Goal: Task Accomplishment & Management: Manage account settings

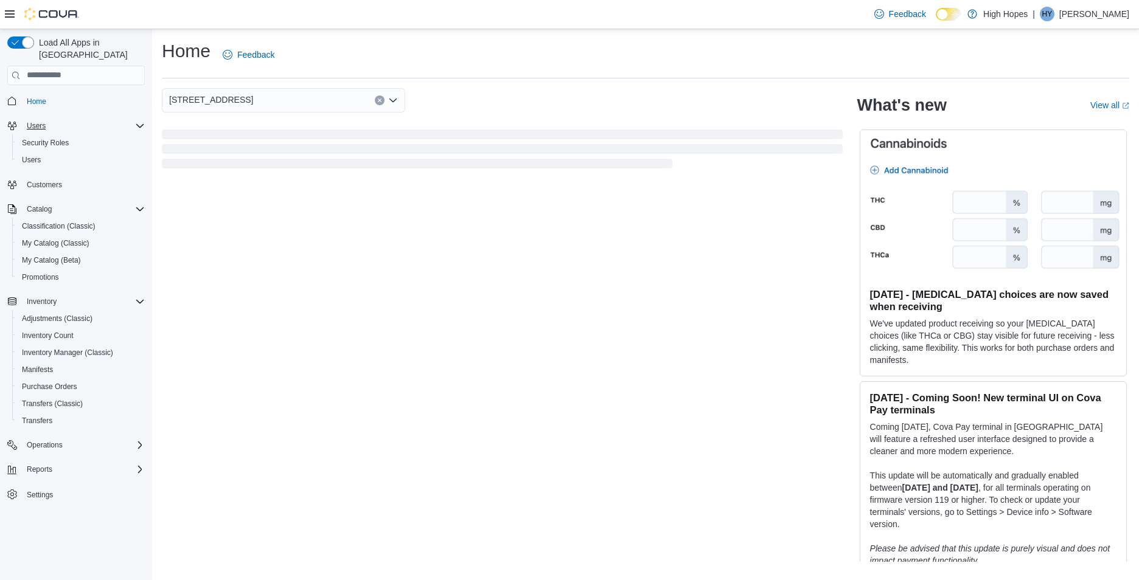
click at [54, 119] on div "Users" at bounding box center [83, 126] width 123 height 15
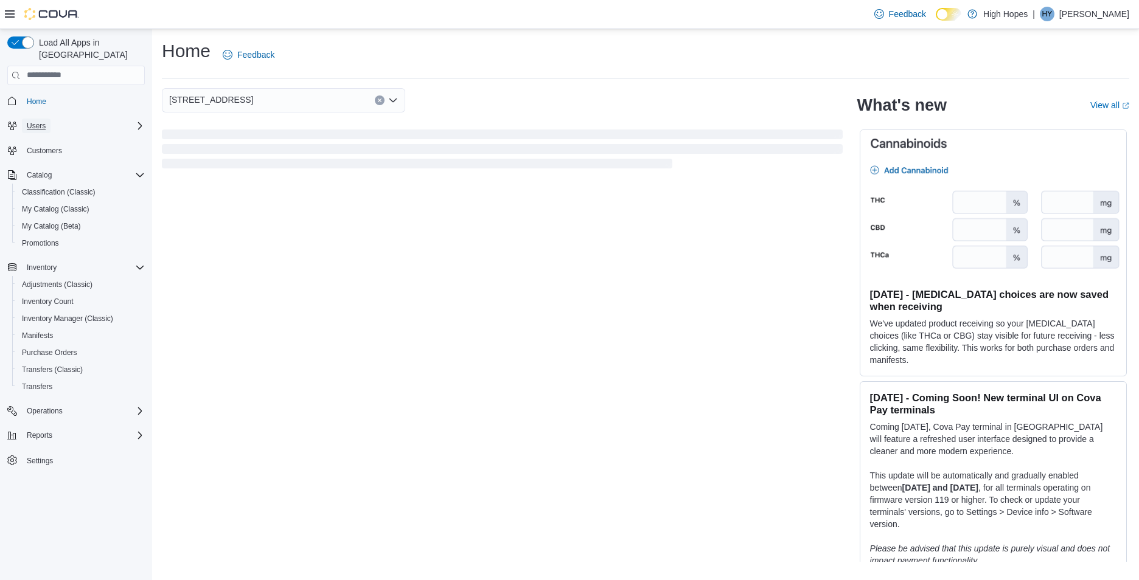
click at [49, 119] on button "Users" at bounding box center [36, 126] width 29 height 15
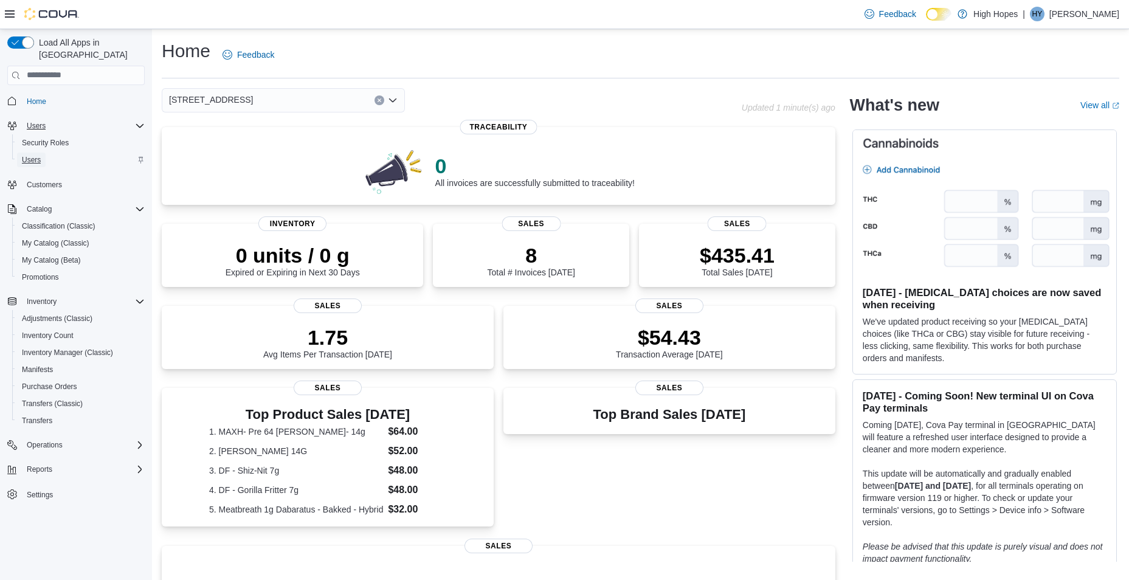
click at [43, 153] on link "Users" at bounding box center [31, 160] width 29 height 15
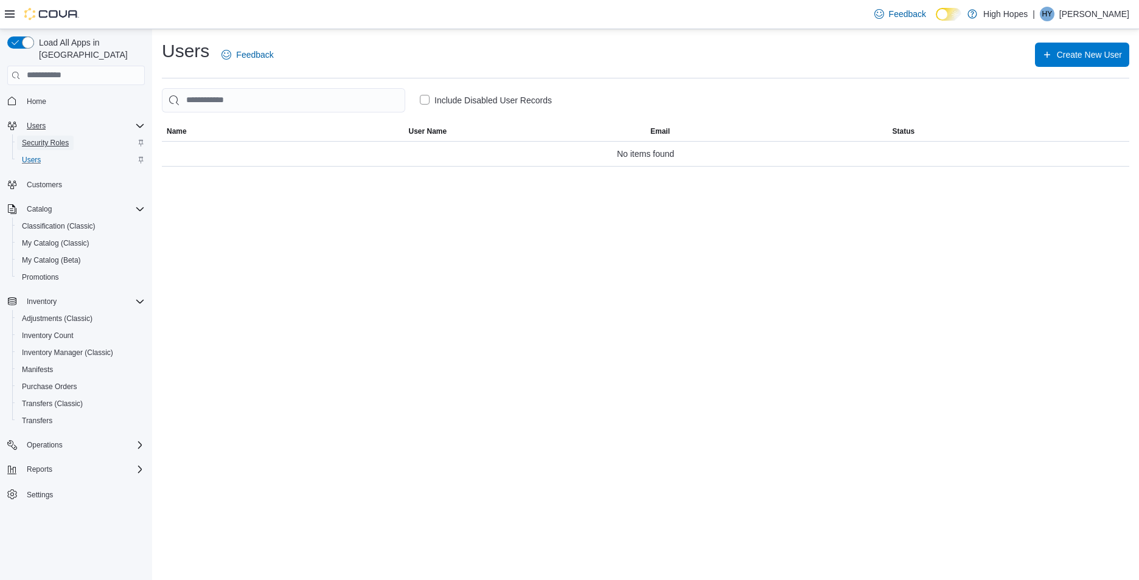
click at [44, 136] on span "Security Roles" at bounding box center [45, 143] width 47 height 15
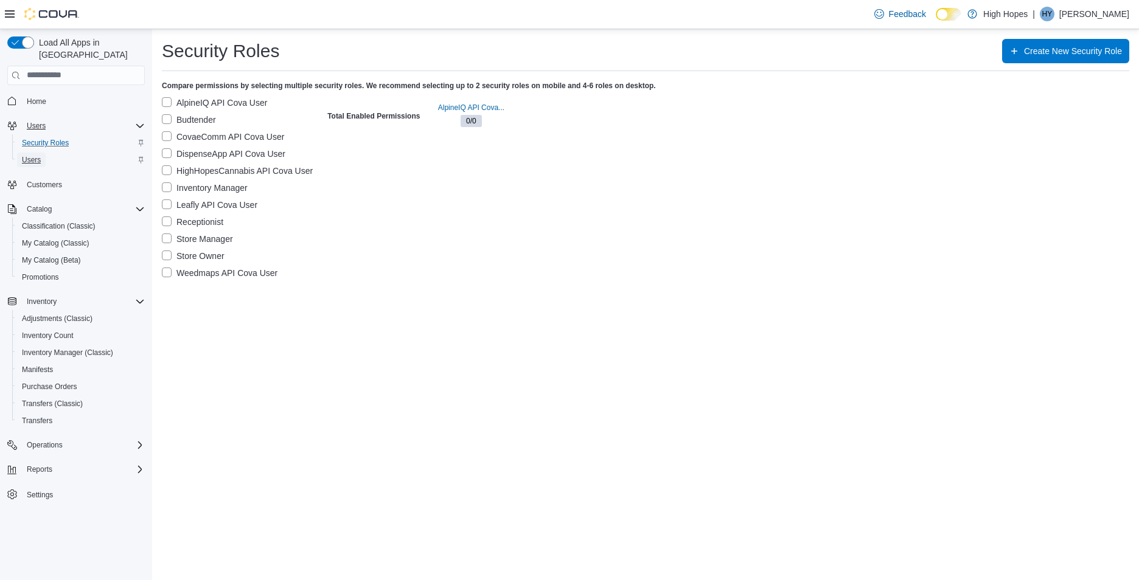
click at [36, 153] on span "Users" at bounding box center [31, 160] width 19 height 15
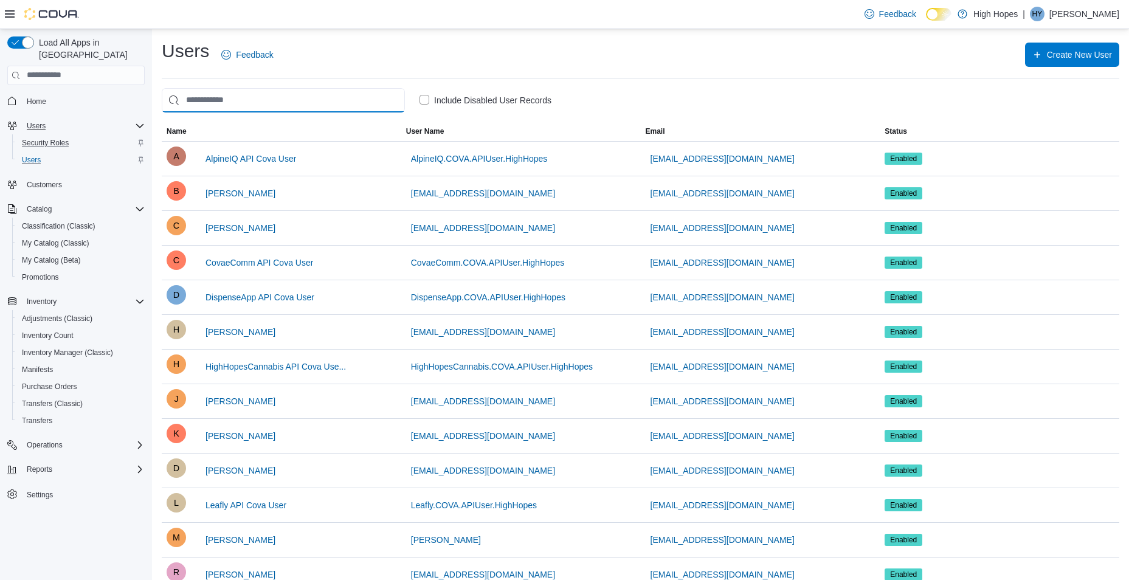
click at [282, 96] on input "search" at bounding box center [283, 100] width 243 height 24
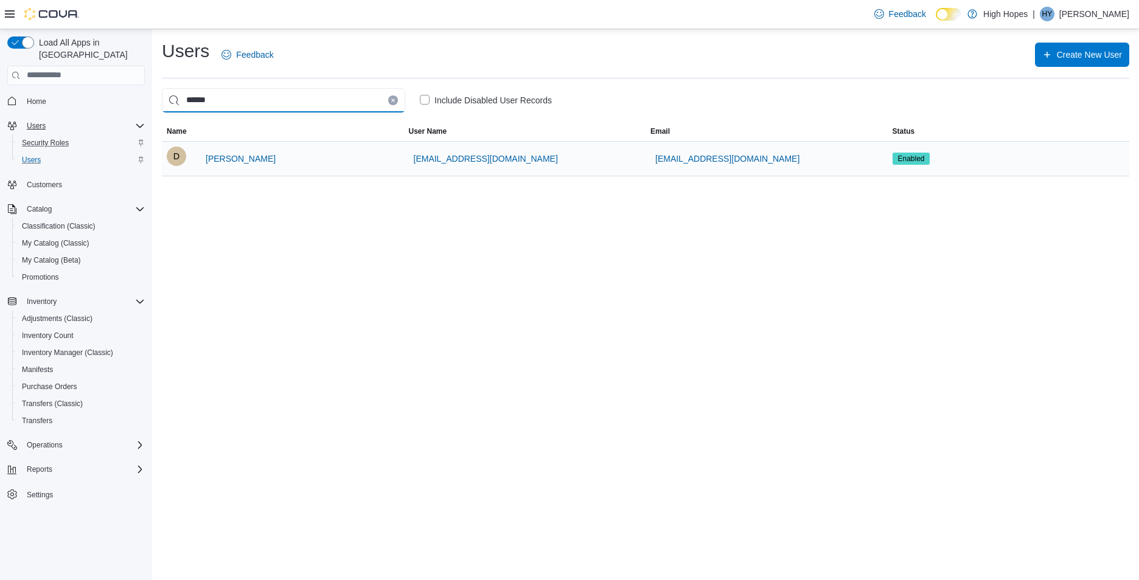
type input "******"
click at [318, 157] on div "D Dalton McMullan" at bounding box center [283, 159] width 232 height 24
click at [216, 156] on span "Dalton McMullan" at bounding box center [241, 159] width 70 height 12
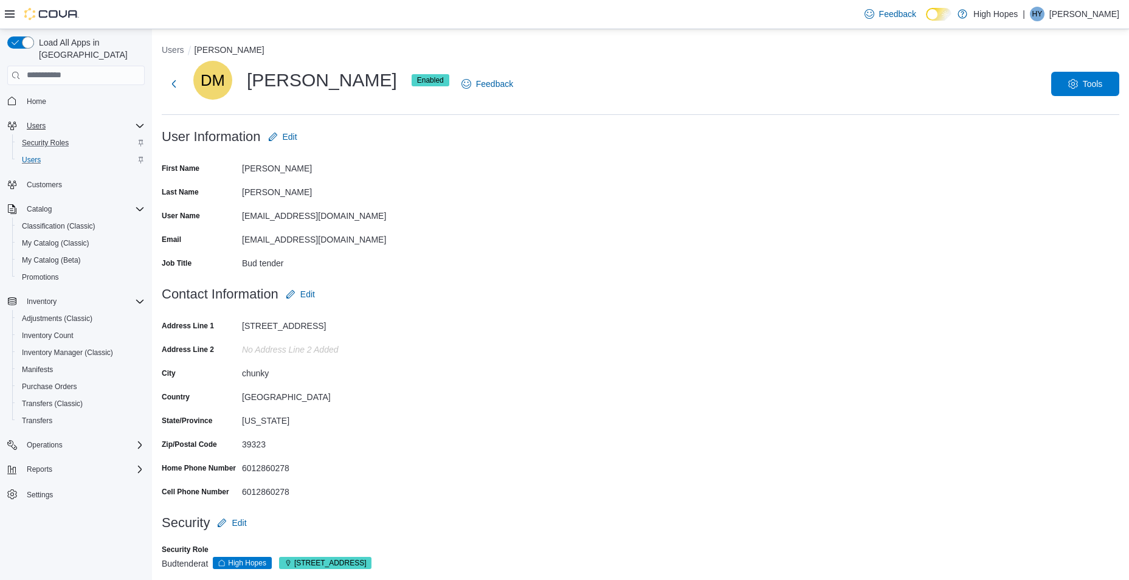
scroll to position [13, 0]
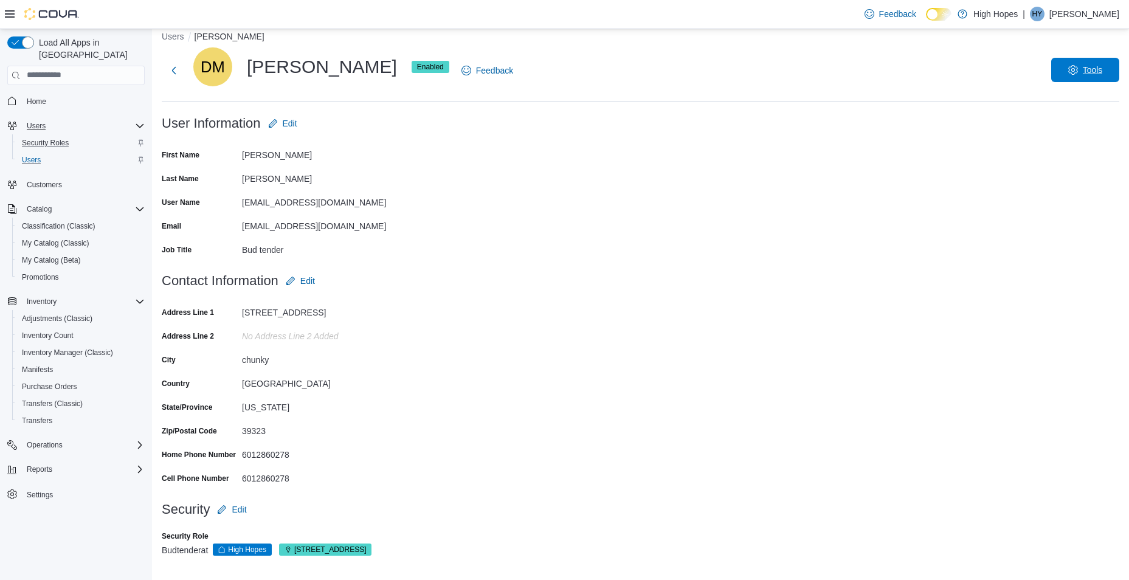
click at [1094, 66] on span "Tools" at bounding box center [1093, 70] width 20 height 12
click at [809, 217] on form "User Information Edit First Name Dalton Last Name McMullan User Name kubzy122@o…" at bounding box center [641, 190] width 958 height 158
click at [1090, 69] on span "Tools" at bounding box center [1086, 70] width 54 height 24
click at [786, 229] on form "User Information Edit First Name Dalton Last Name McMullan User Name kubzy122@o…" at bounding box center [641, 190] width 958 height 158
click at [313, 226] on div "kubzy122@outlook.com" at bounding box center [323, 224] width 163 height 15
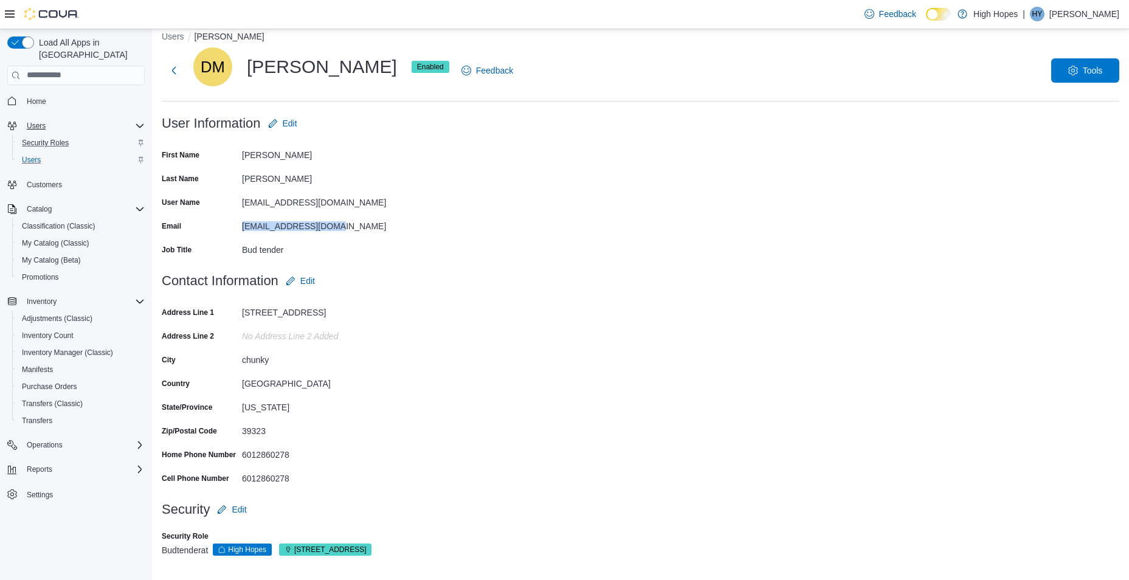
drag, startPoint x: 336, startPoint y: 227, endPoint x: 235, endPoint y: 227, distance: 101.0
click at [235, 227] on div "Email kubzy122@outlook.com" at bounding box center [283, 226] width 243 height 19
drag, startPoint x: 235, startPoint y: 227, endPoint x: 468, endPoint y: 279, distance: 238.6
click at [485, 282] on form "Contact Information Edit Address Line 1 1591 providence rd Address Line 2 No Ad…" at bounding box center [641, 383] width 958 height 229
drag, startPoint x: 332, startPoint y: 227, endPoint x: 234, endPoint y: 227, distance: 97.9
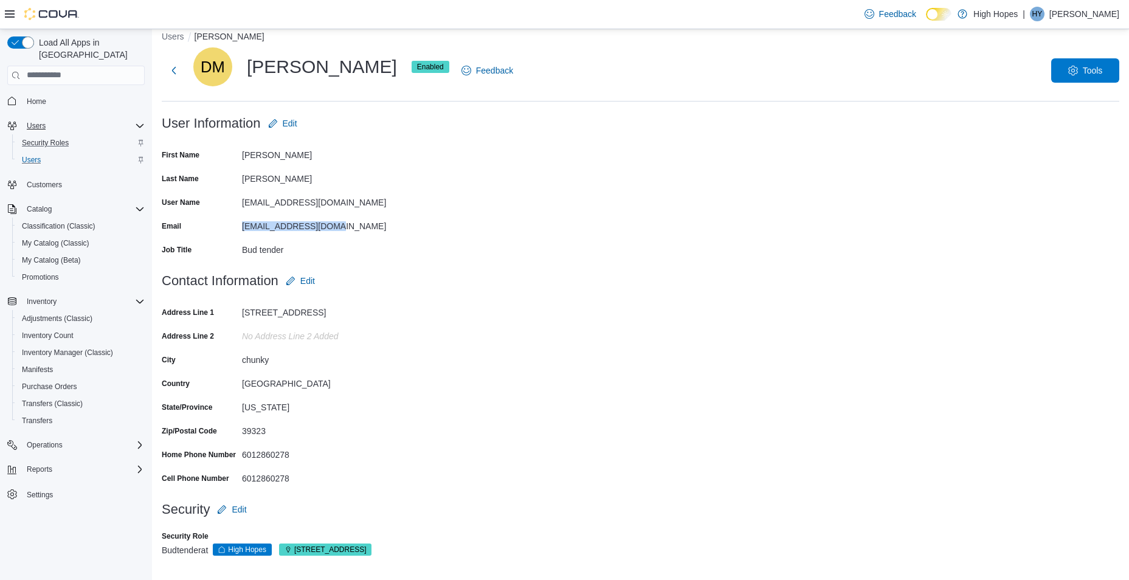
click at [234, 227] on div "Email kubzy122@outlook.com" at bounding box center [283, 226] width 243 height 19
drag, startPoint x: 234, startPoint y: 227, endPoint x: 282, endPoint y: 230, distance: 48.1
click at [281, 230] on div "kubzy122@outlook.com" at bounding box center [323, 224] width 163 height 15
click at [599, 252] on form "User Information Edit First Name Dalton Last Name McMullan User Name kubzy122@o…" at bounding box center [641, 190] width 958 height 158
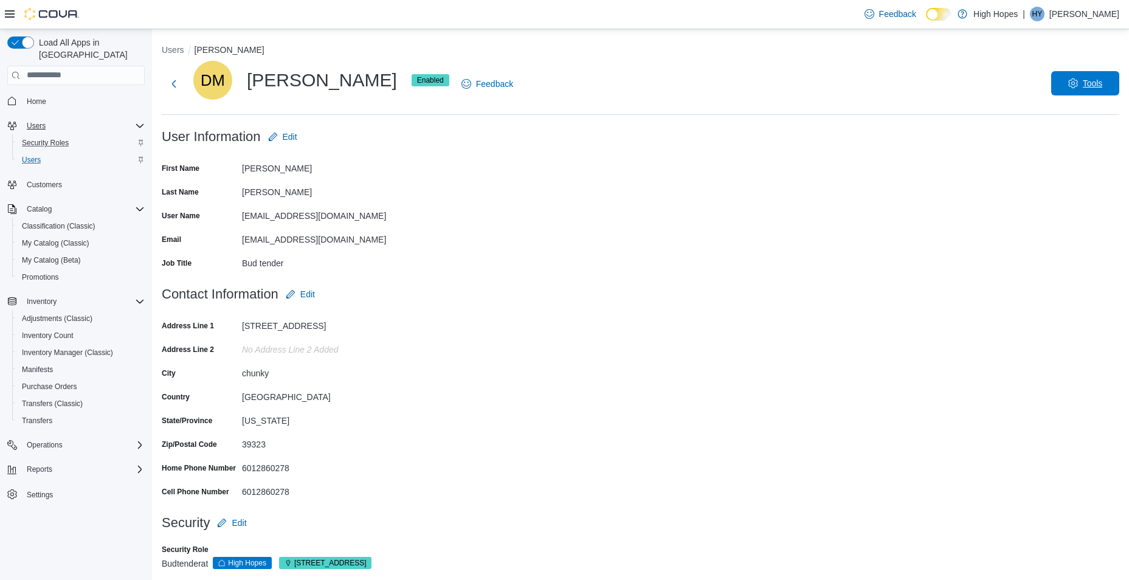
click at [1092, 72] on span "Tools" at bounding box center [1086, 83] width 54 height 24
click at [1083, 113] on span "Reset Password" at bounding box center [1074, 115] width 71 height 15
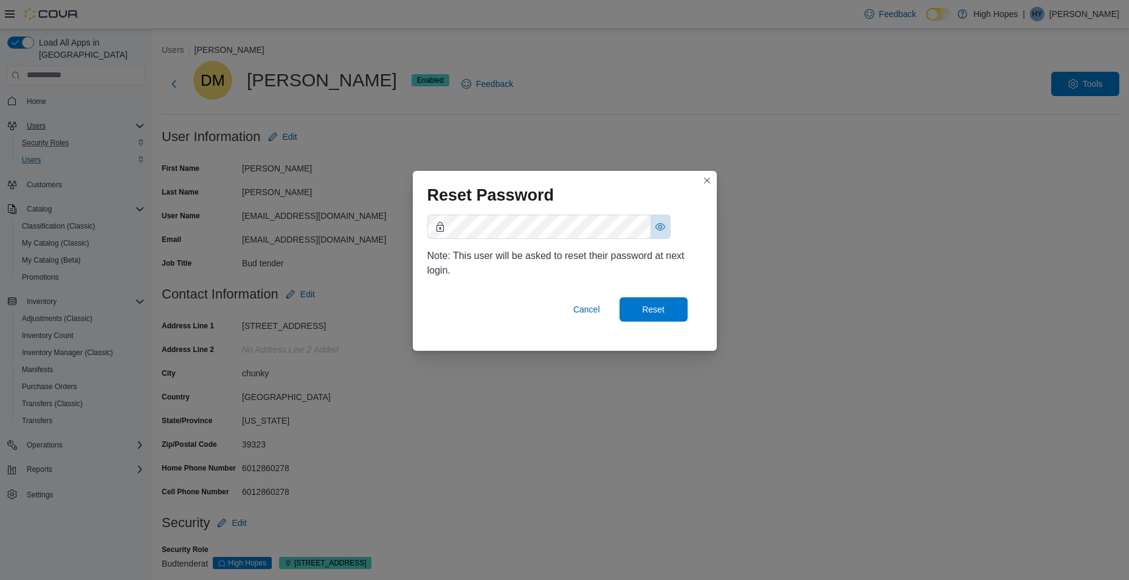
click at [654, 223] on button "Show password as plain text. Note: this will visually expose your password on t…" at bounding box center [660, 226] width 19 height 23
click at [639, 308] on span "Reset" at bounding box center [654, 309] width 54 height 24
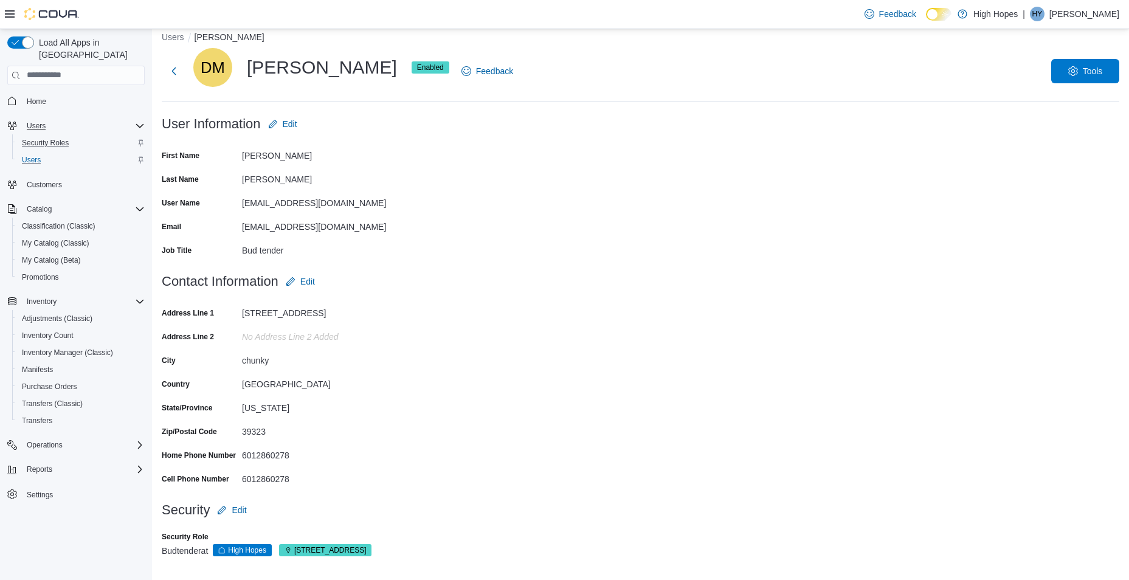
scroll to position [13, 0]
click at [1077, 19] on p "Hannah York" at bounding box center [1085, 14] width 70 height 15
click at [609, 365] on form "Contact Information Edit Address Line 1 1591 providence rd Address Line 2 No Ad…" at bounding box center [641, 383] width 958 height 229
click at [35, 97] on span "Home" at bounding box center [36, 102] width 19 height 10
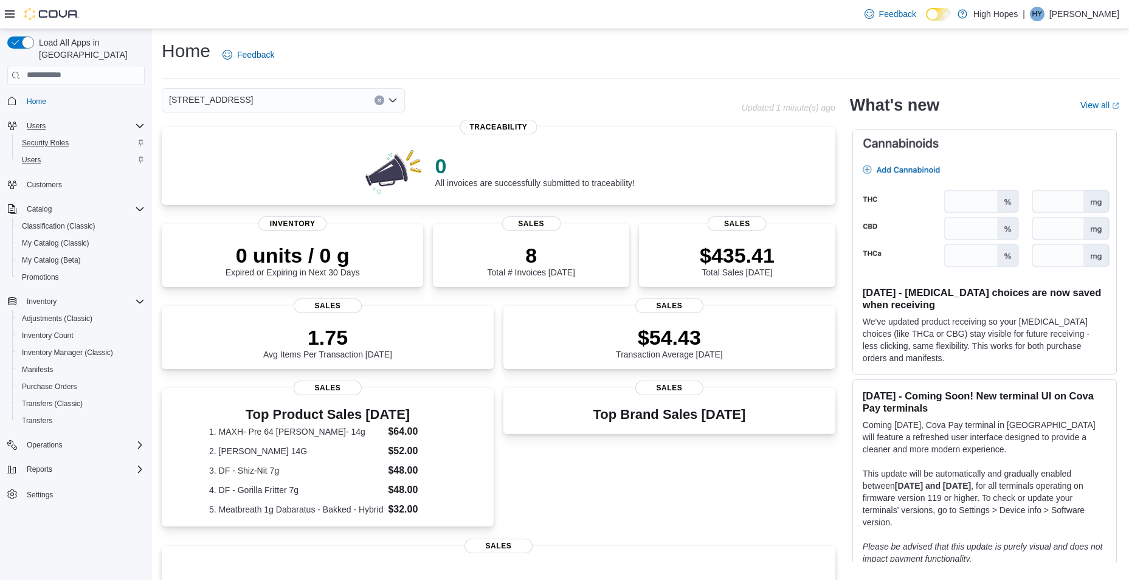
click at [192, 95] on span "834 Highway 19 N" at bounding box center [211, 99] width 84 height 15
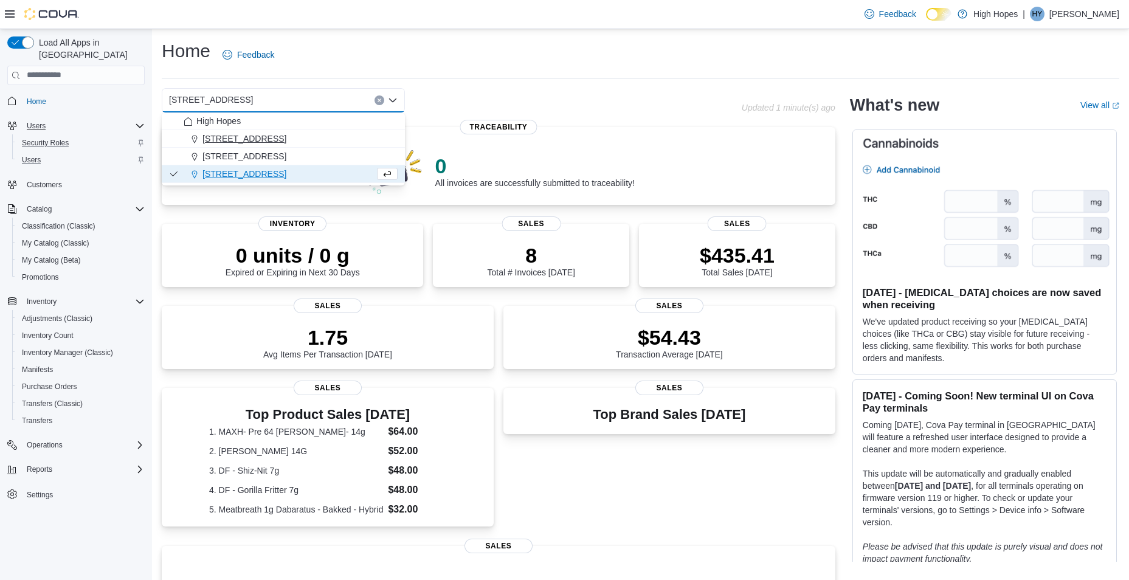
click at [234, 137] on span "110 Magnolia St" at bounding box center [245, 139] width 84 height 12
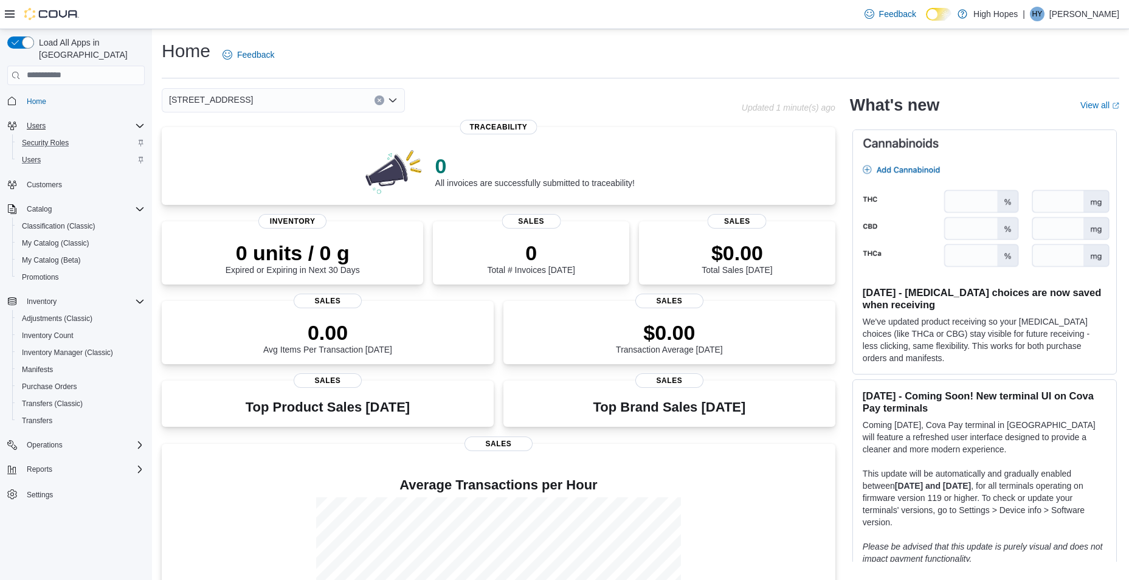
click at [252, 96] on div "110 Magnolia St" at bounding box center [283, 100] width 243 height 24
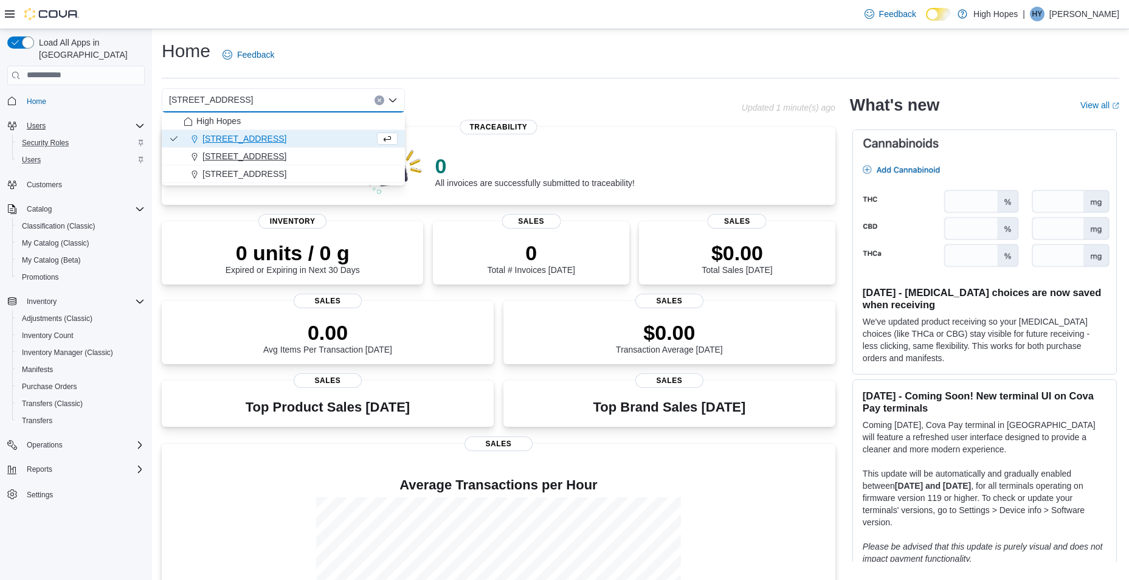
click at [256, 155] on span "1201 N Gloster St" at bounding box center [245, 156] width 84 height 12
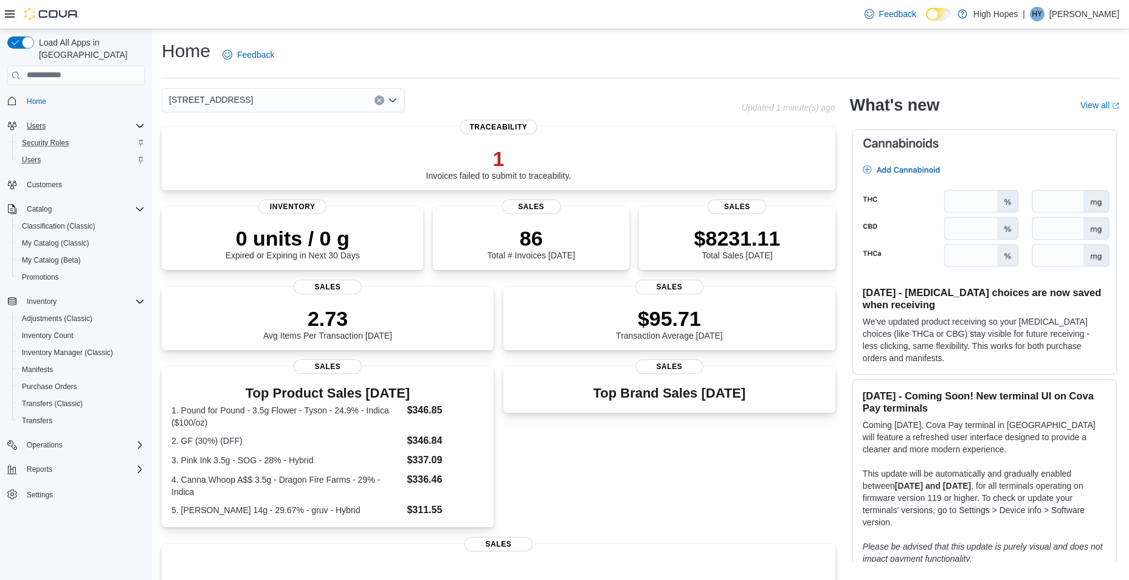
click at [281, 100] on div "1201 N Gloster St" at bounding box center [283, 100] width 243 height 24
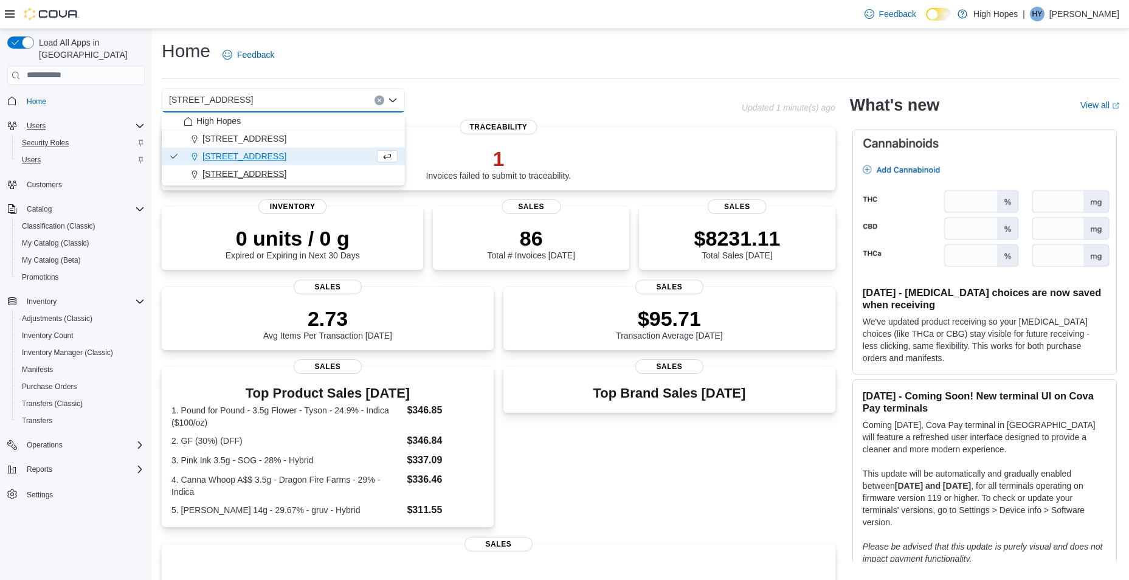
click at [277, 176] on div "834 Highway 19 N" at bounding box center [291, 174] width 214 height 12
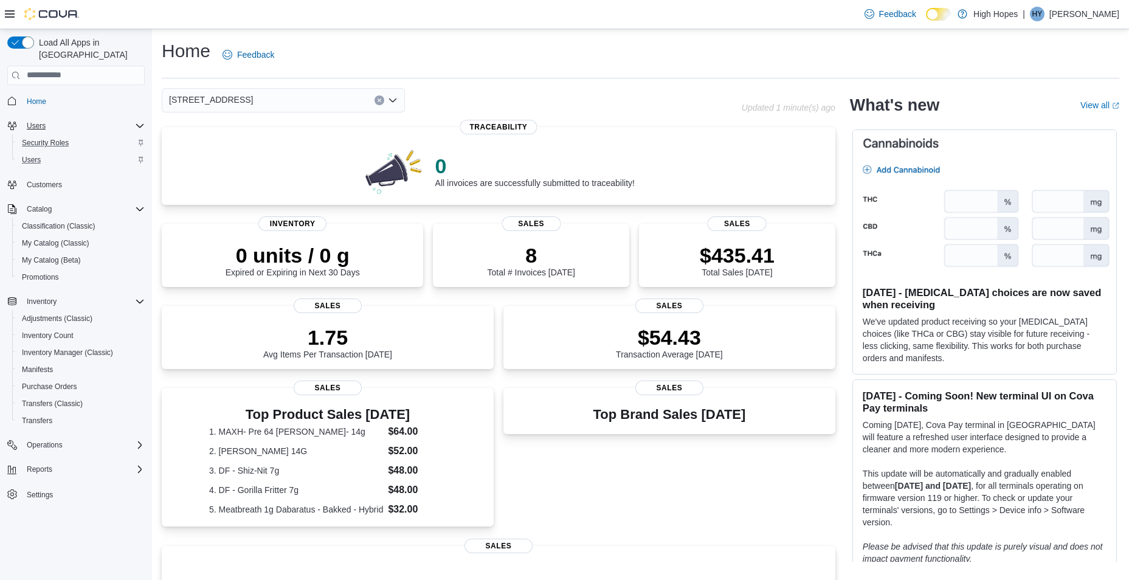
click at [69, 94] on span "Home" at bounding box center [83, 101] width 123 height 15
click at [36, 97] on span "Home" at bounding box center [36, 102] width 19 height 10
click at [40, 97] on span "Home" at bounding box center [36, 102] width 19 height 10
click at [1090, 16] on p "Hannah York" at bounding box center [1085, 14] width 70 height 15
